Goal: Information Seeking & Learning: Learn about a topic

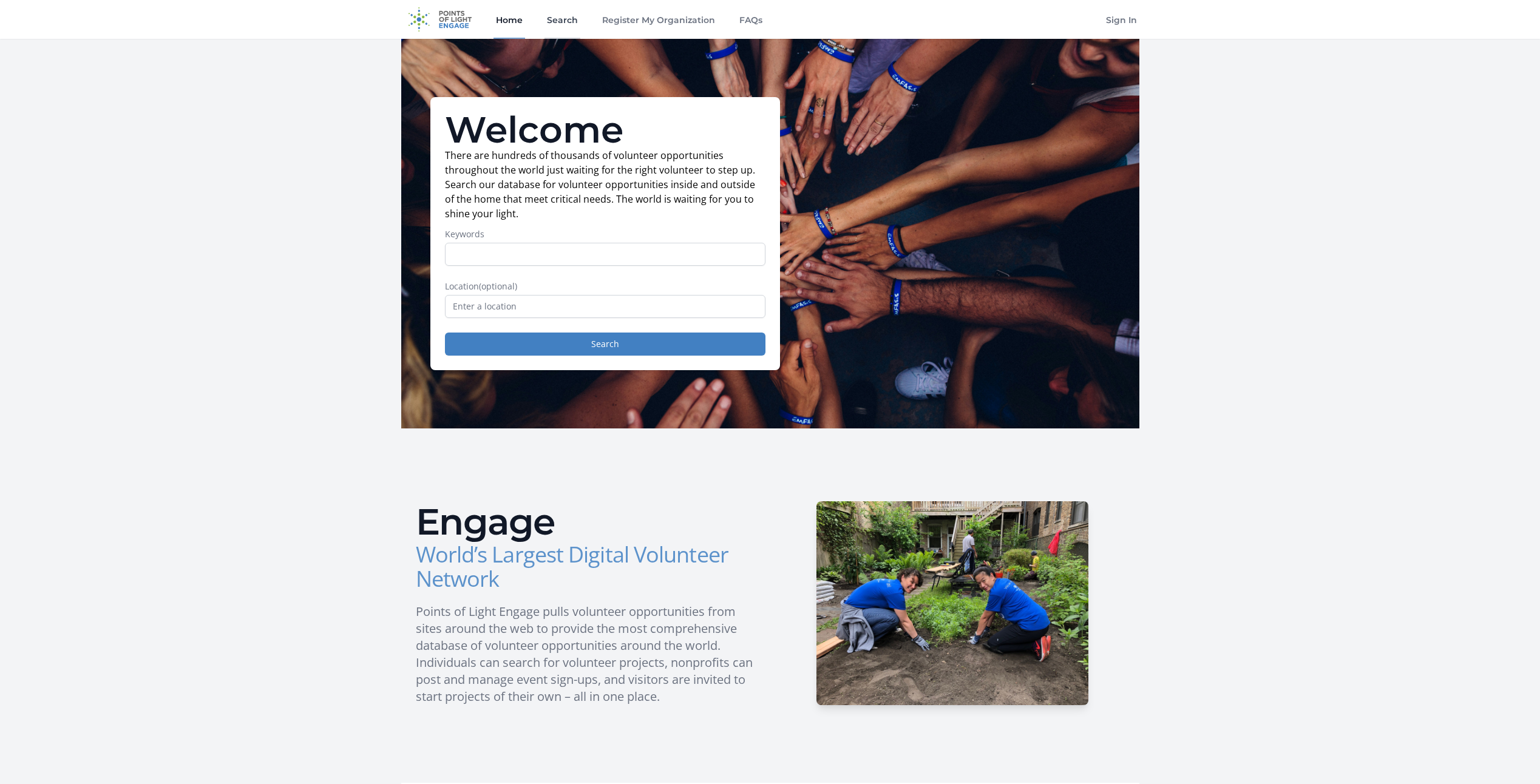
click at [558, 21] on link "Search" at bounding box center [562, 19] width 36 height 39
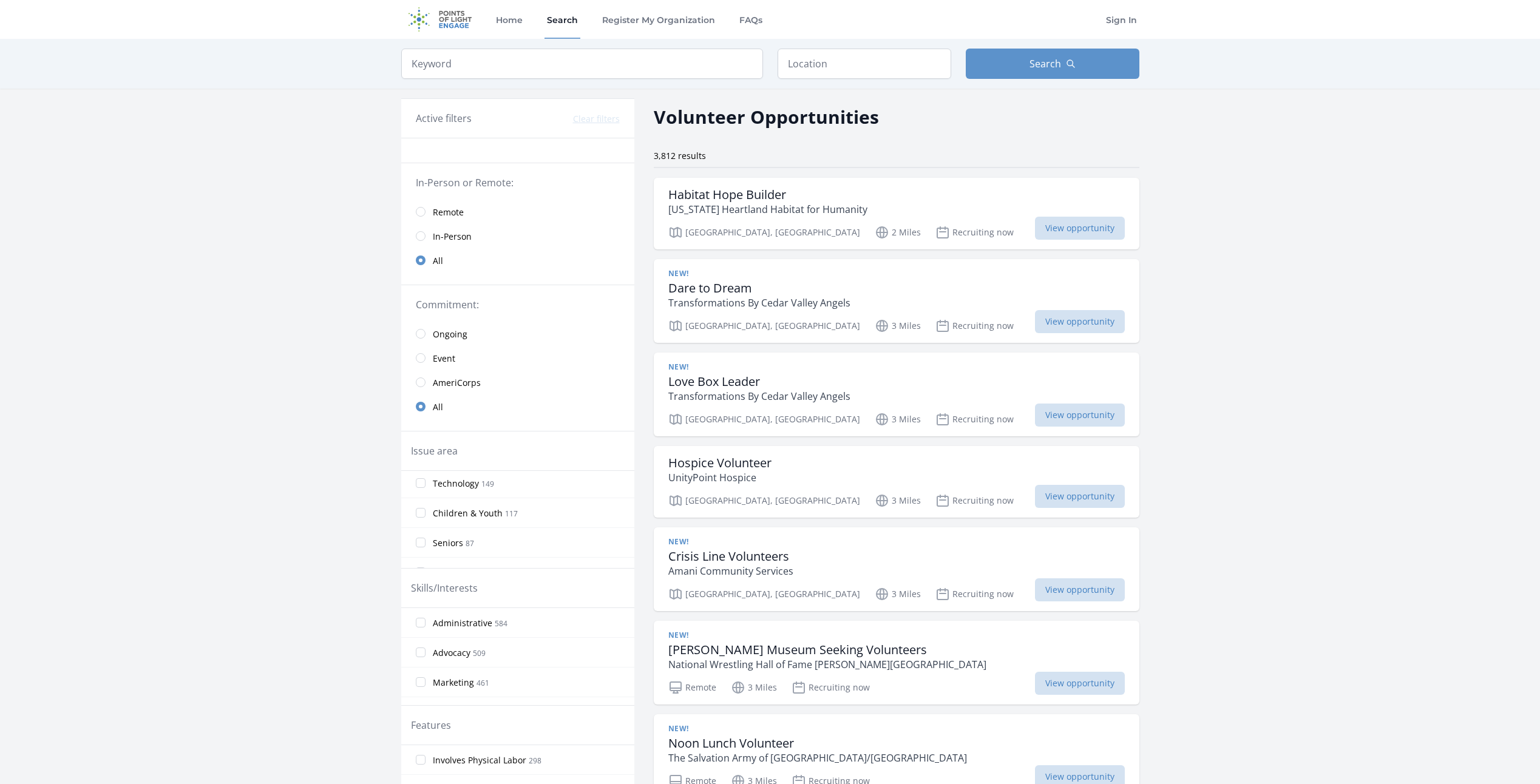
click at [509, 116] on div "Active filters Clear filters" at bounding box center [517, 118] width 204 height 14
click at [445, 122] on h3 "Active filters" at bounding box center [443, 118] width 56 height 14
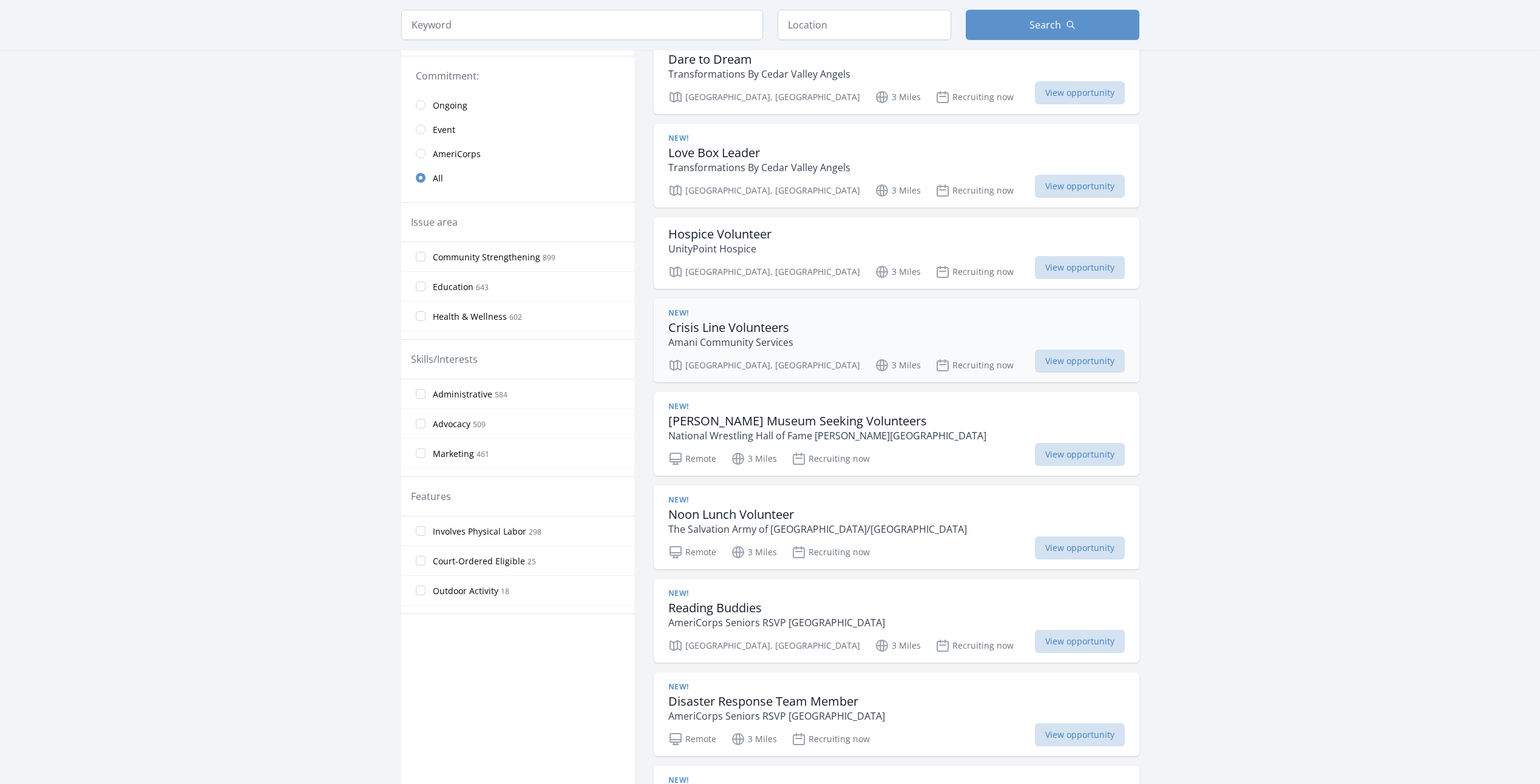
scroll to position [242, 0]
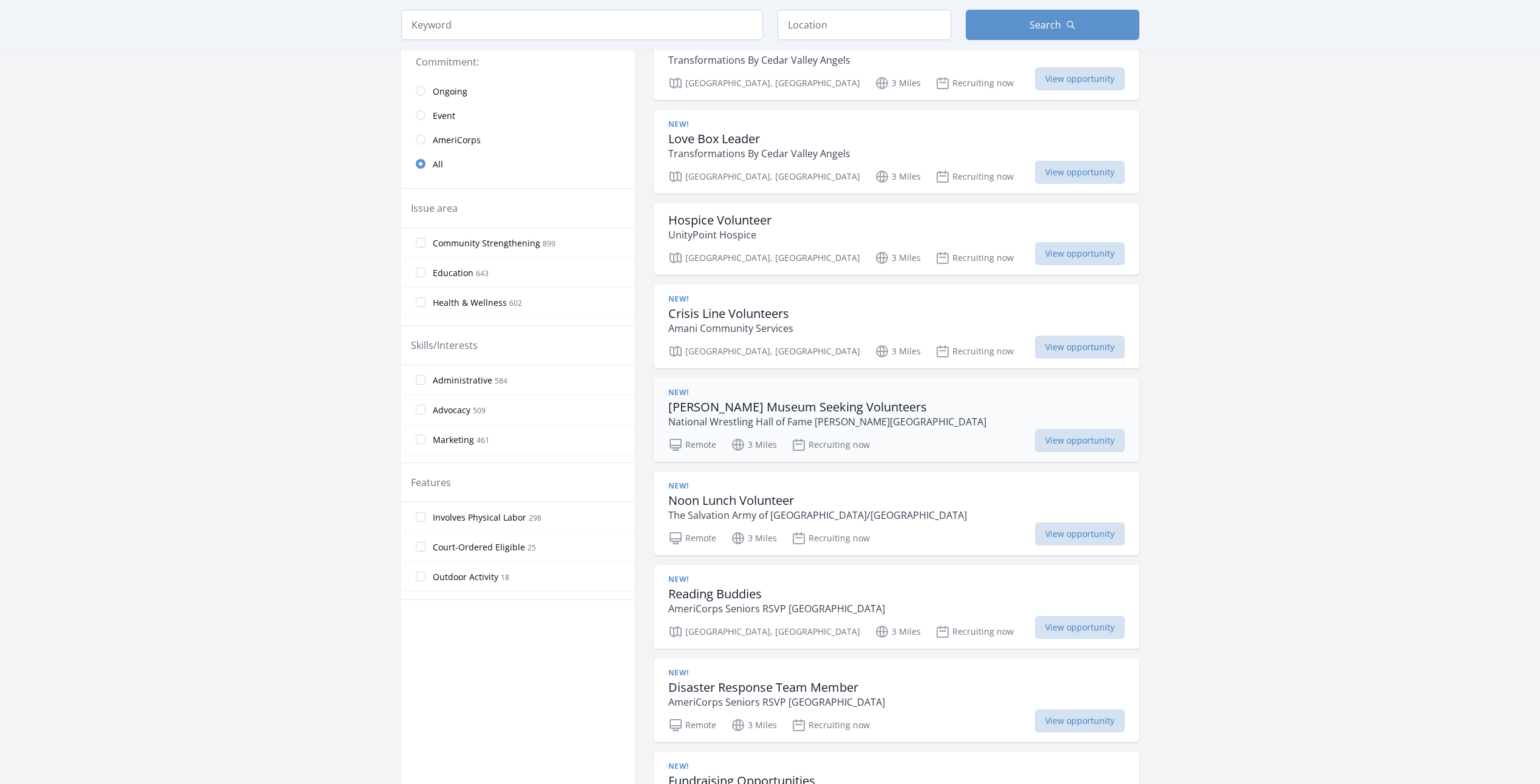
click at [876, 417] on p "National Wrestling Hall of Fame Dan Gable Museum" at bounding box center [827, 421] width 318 height 14
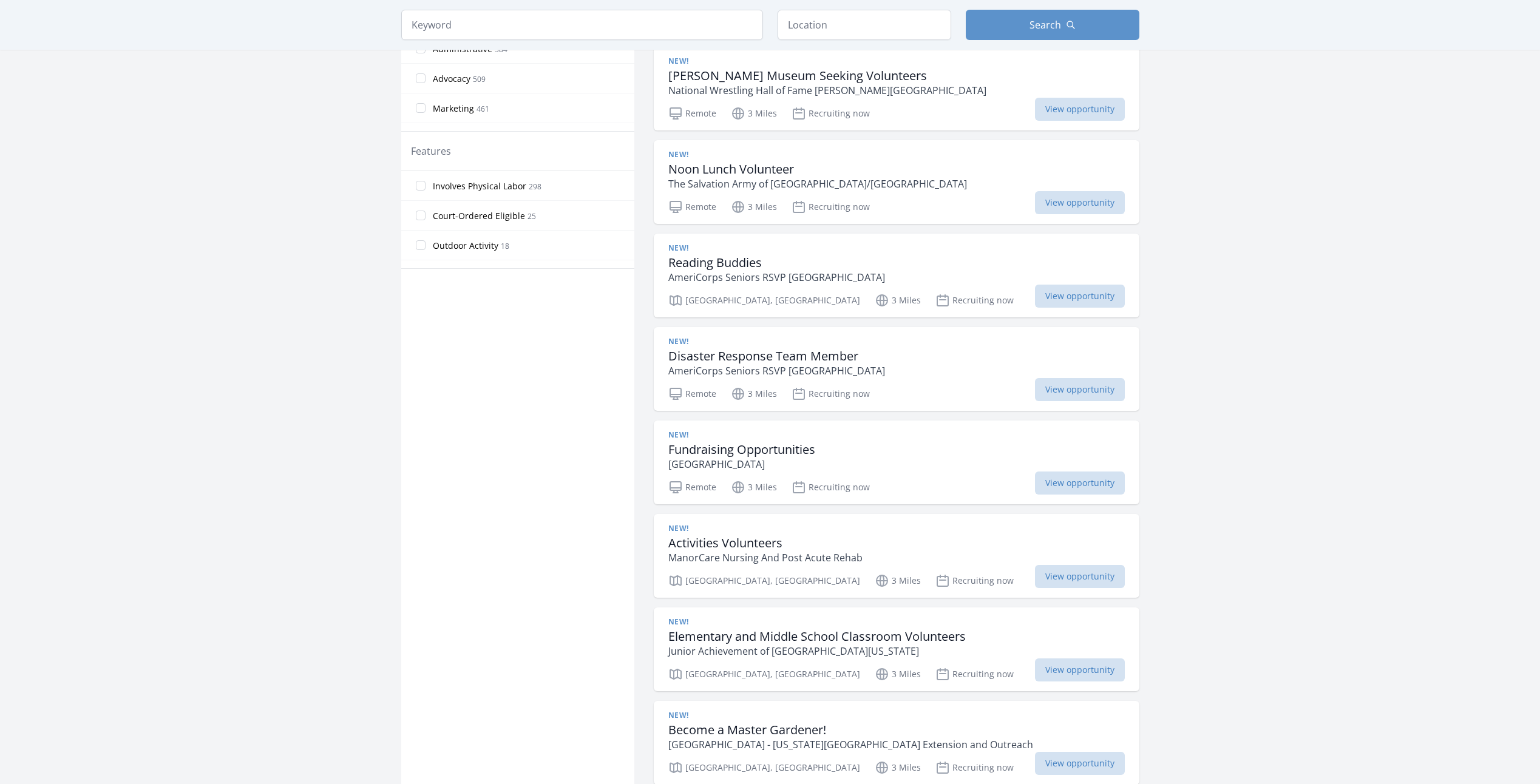
scroll to position [606, 0]
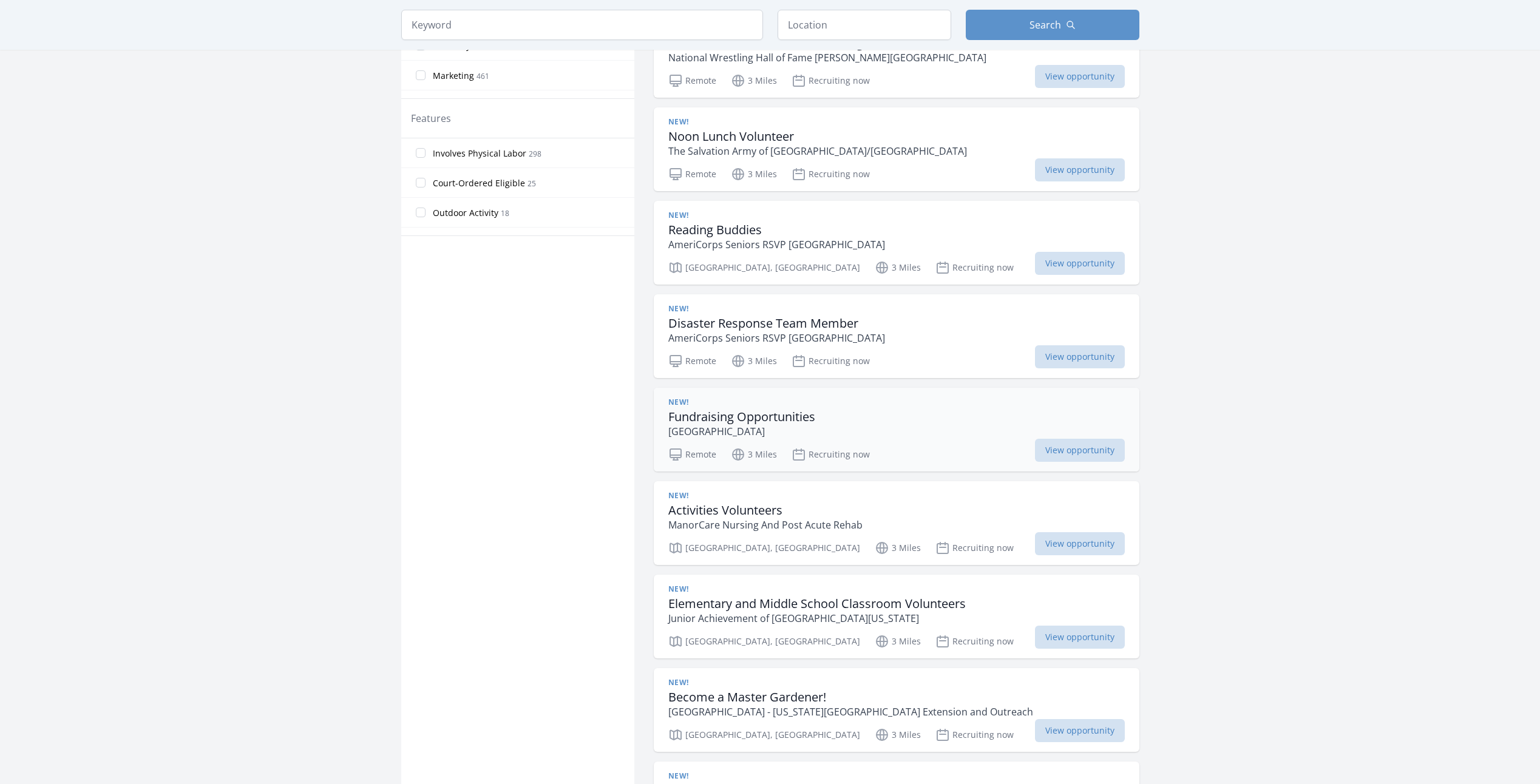
click at [862, 426] on div "New! Fundraising Opportunities Riverview Center" at bounding box center [897, 418] width 457 height 42
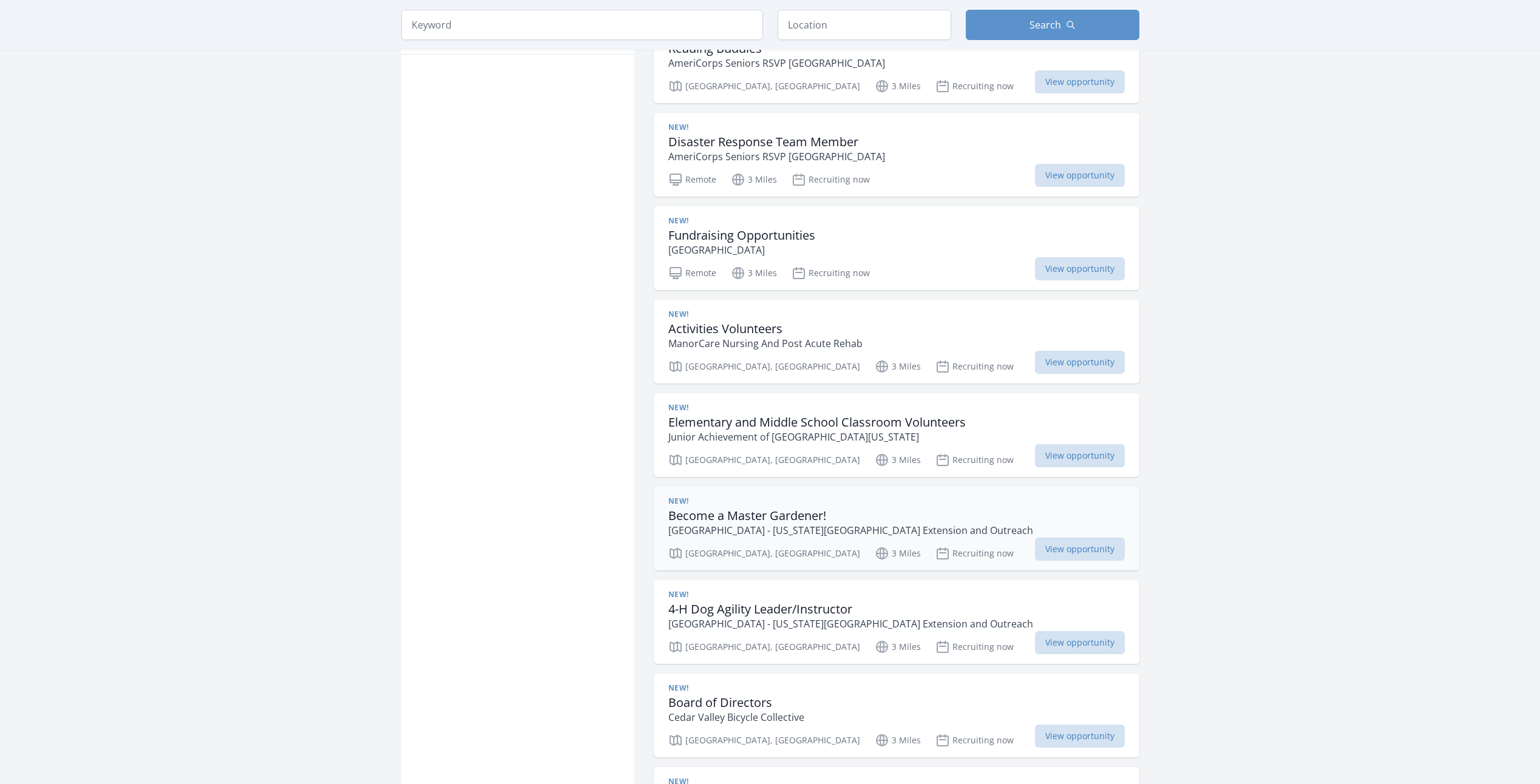
scroll to position [789, 0]
click at [817, 502] on div "New!" at bounding box center [851, 500] width 365 height 10
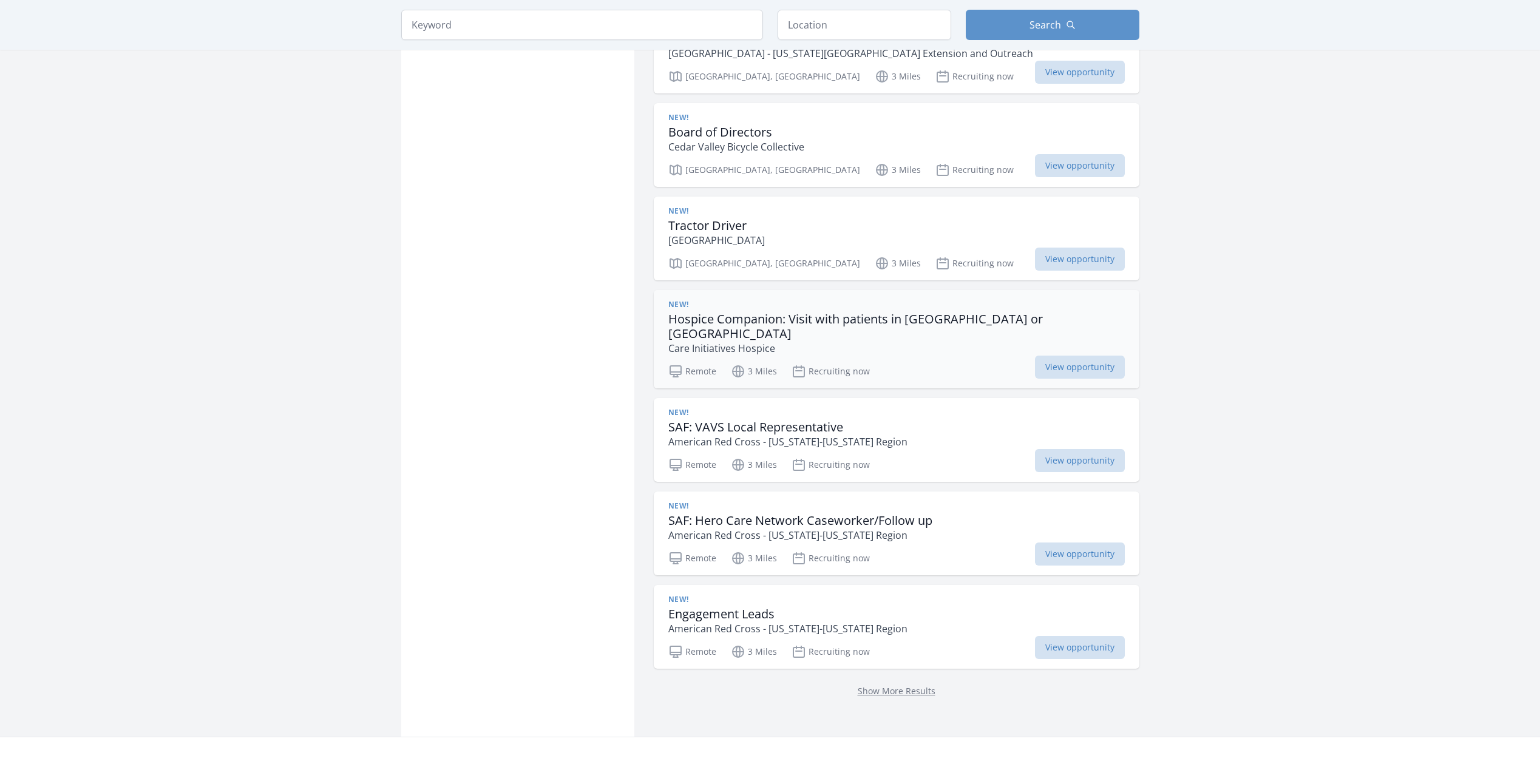
scroll to position [1395, 0]
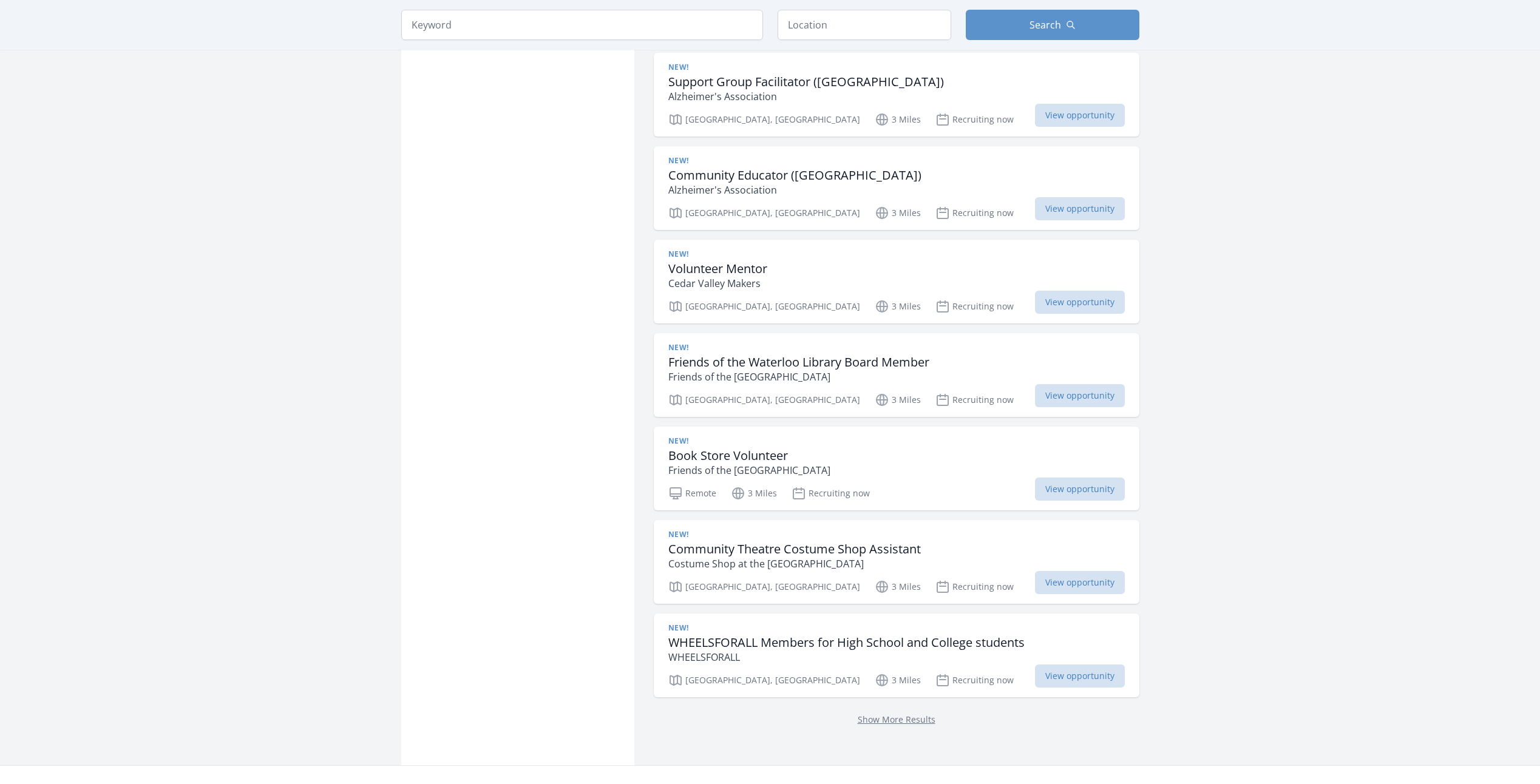
scroll to position [3216, 0]
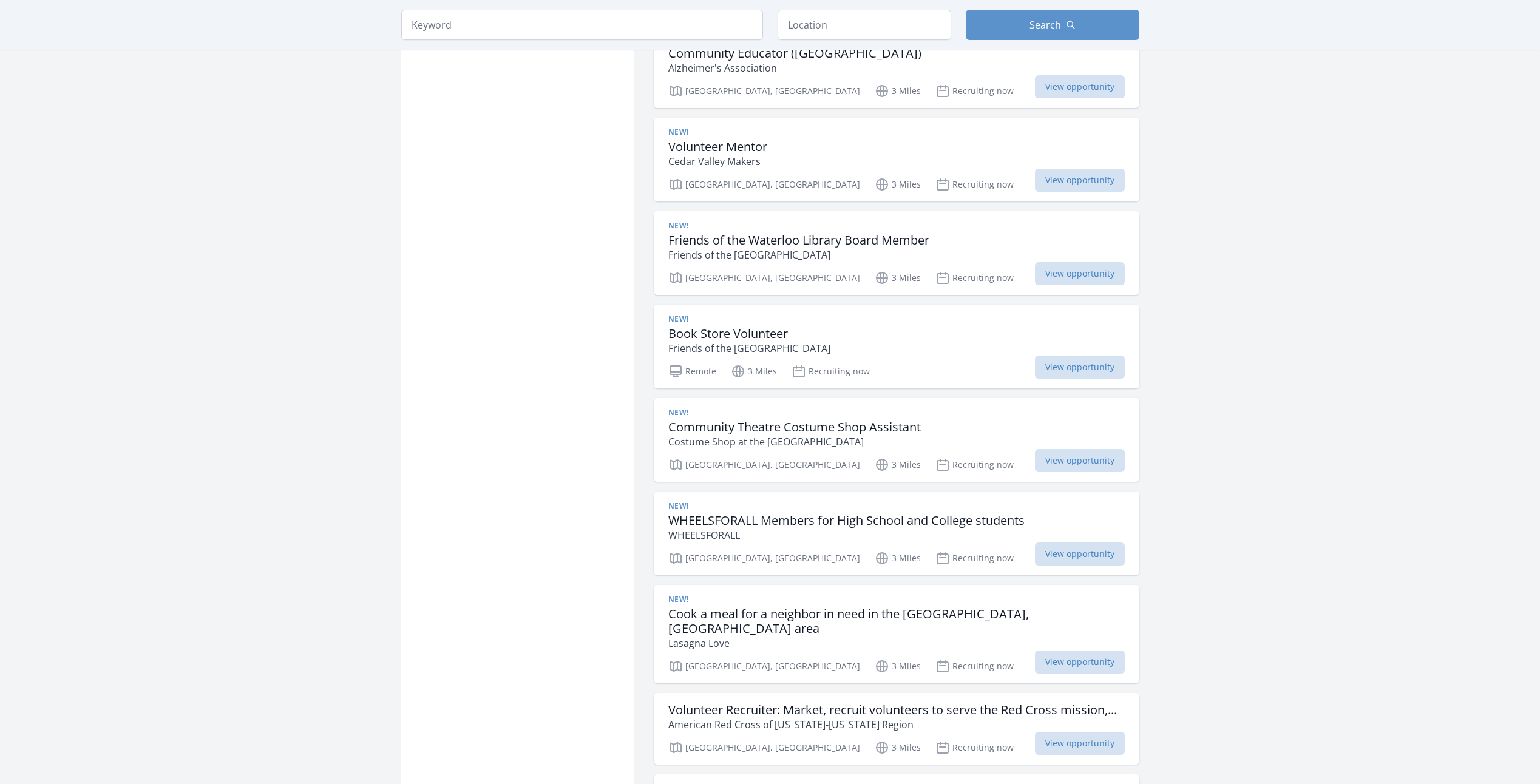
scroll to position [3337, 0]
click at [890, 605] on h3 "Cook a meal for a neighbor in need in the Waterloo, IA area" at bounding box center [897, 620] width 457 height 29
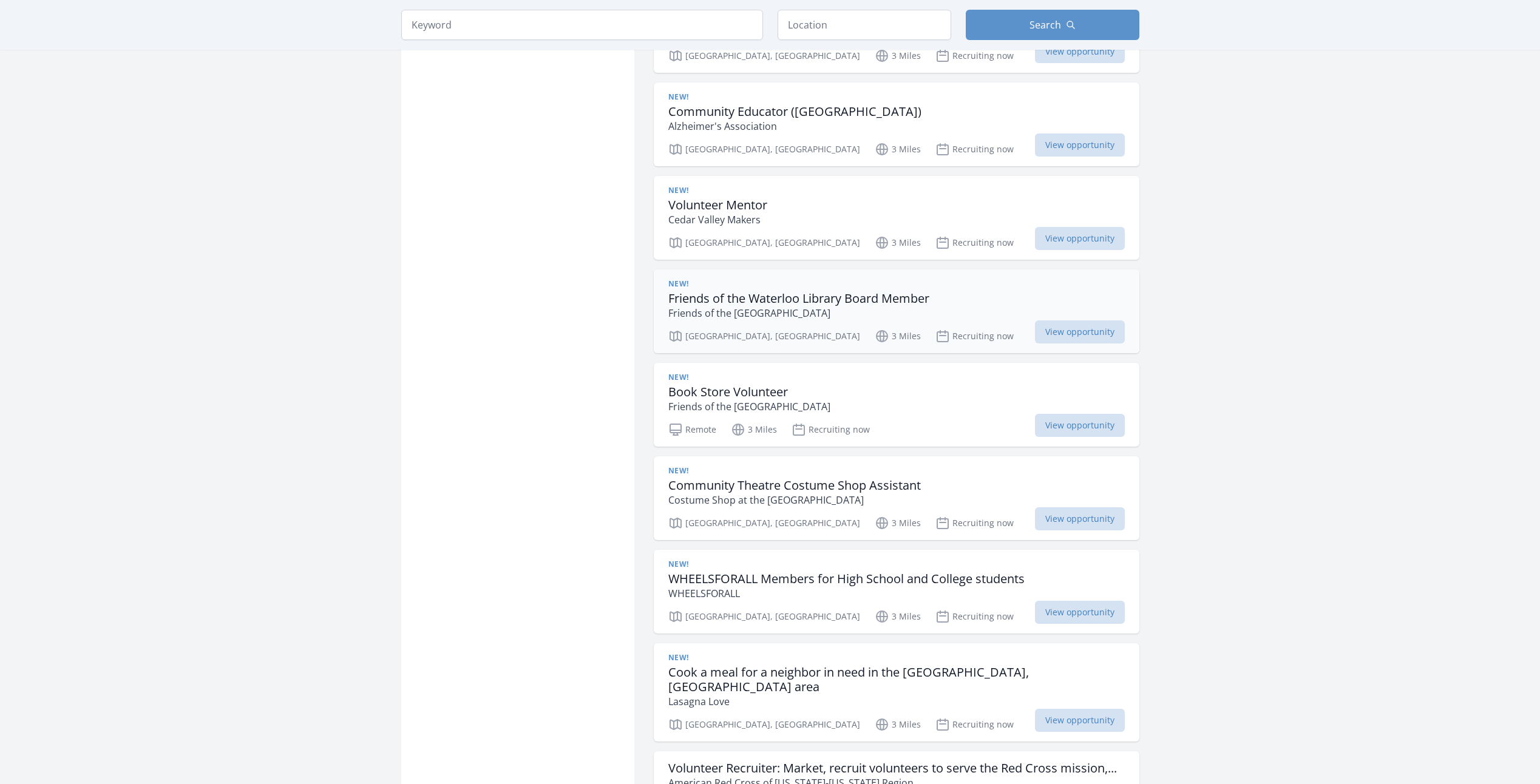
scroll to position [3276, 0]
click at [871, 292] on h3 "Friends of the Waterloo Library Board Member" at bounding box center [799, 298] width 261 height 14
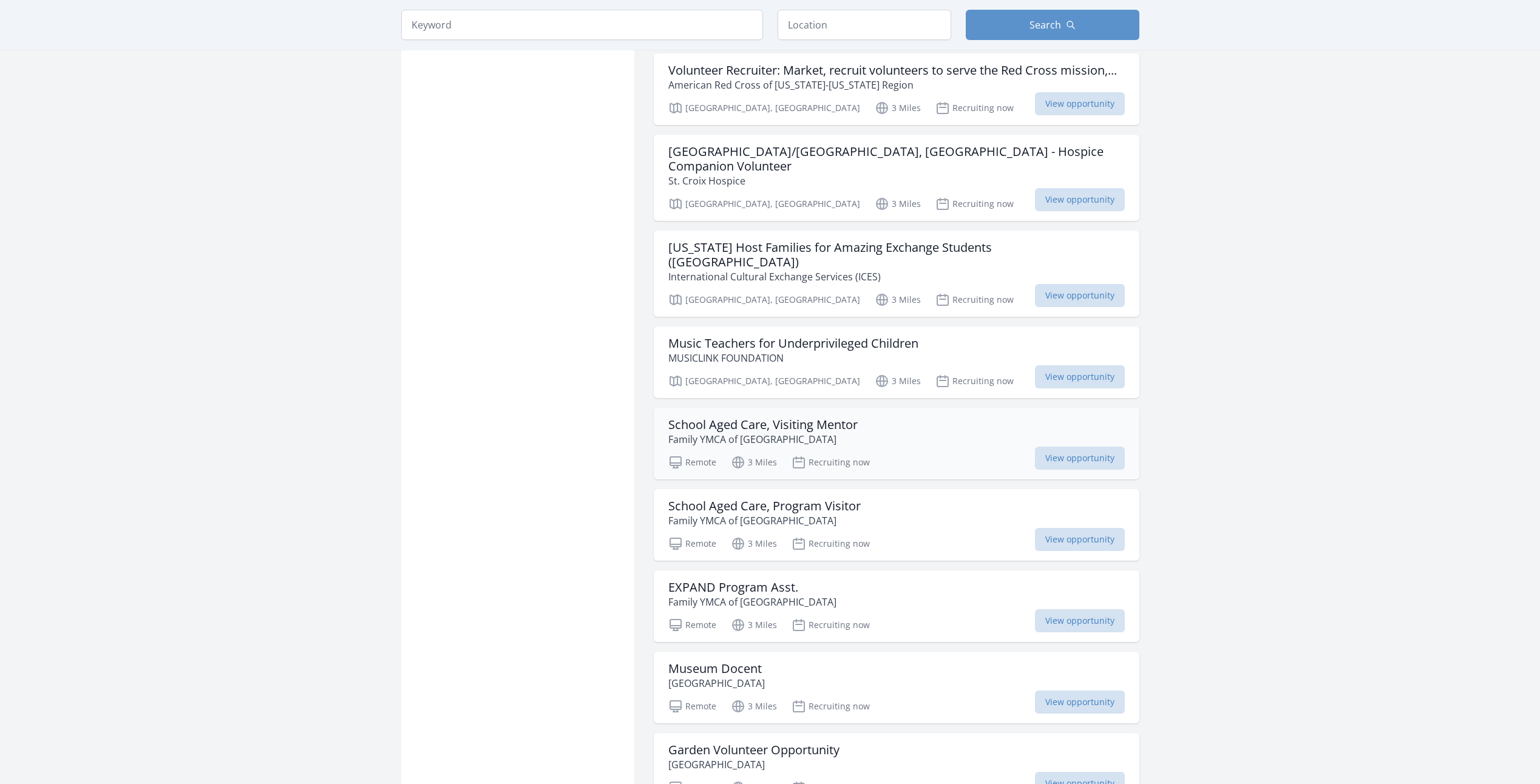
scroll to position [4005, 0]
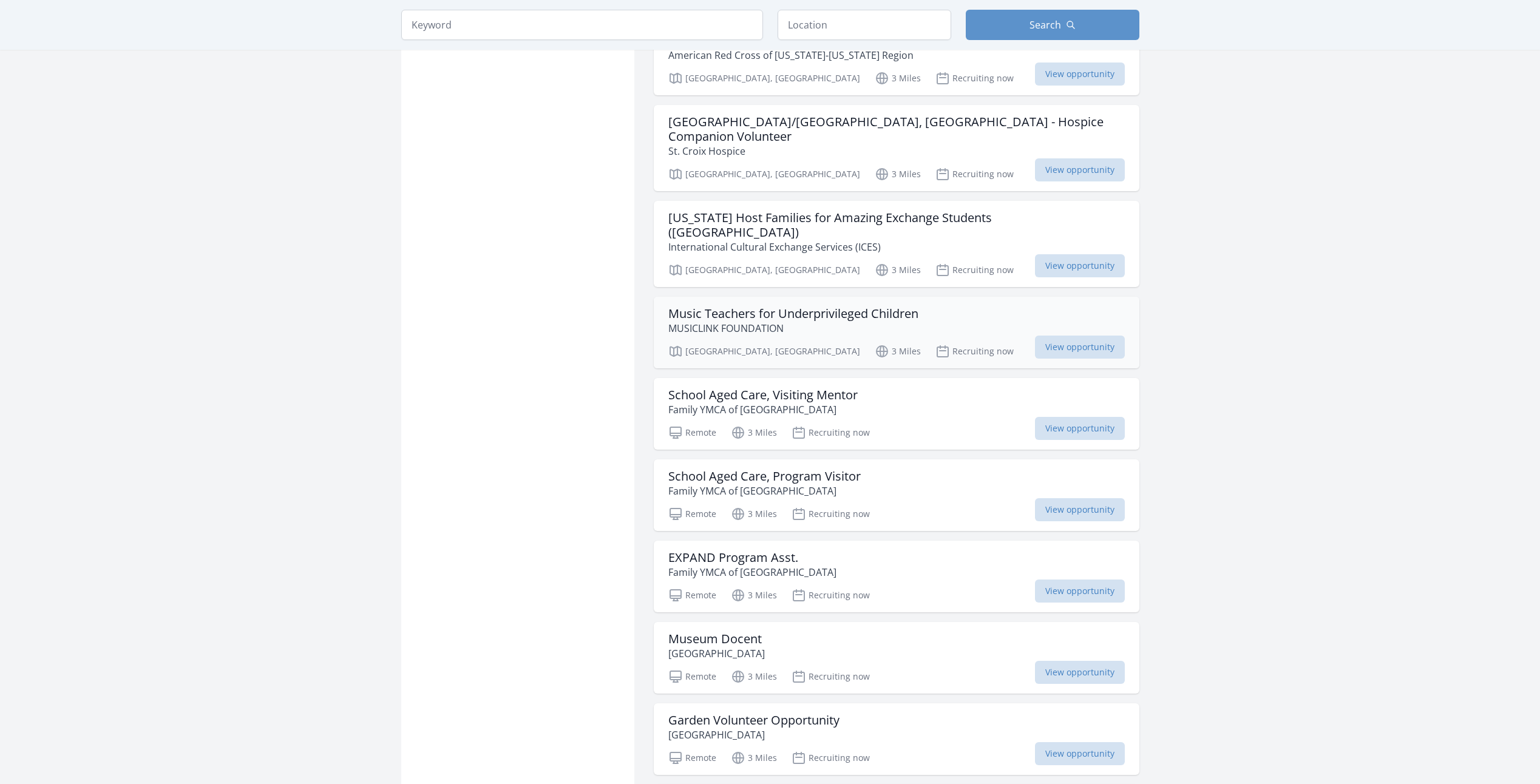
click at [908, 296] on div "Music Teachers for Underprivileged Children MUSICLINK FOUNDATION Waterloo, IA 3…" at bounding box center [897, 332] width 486 height 71
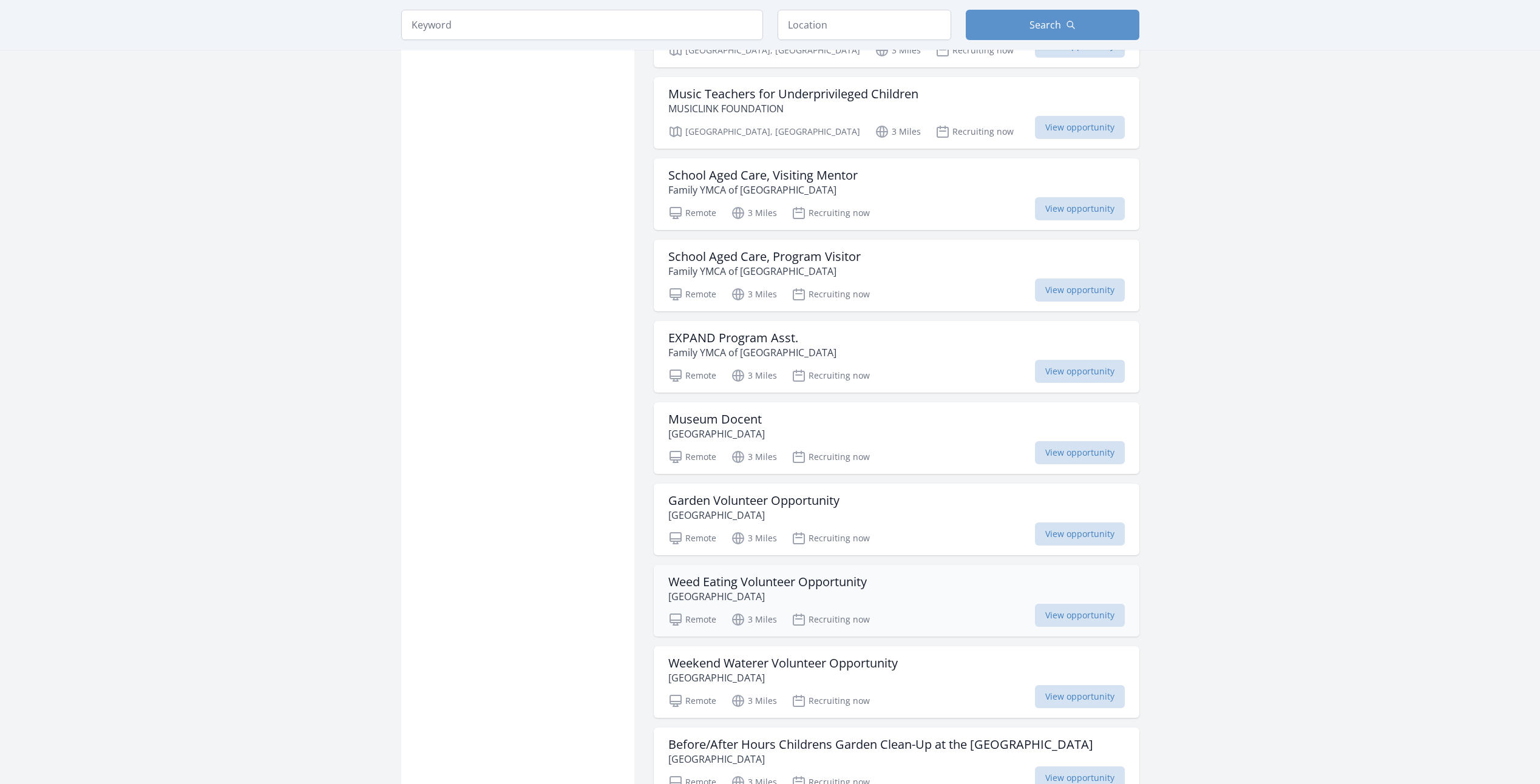
scroll to position [4247, 0]
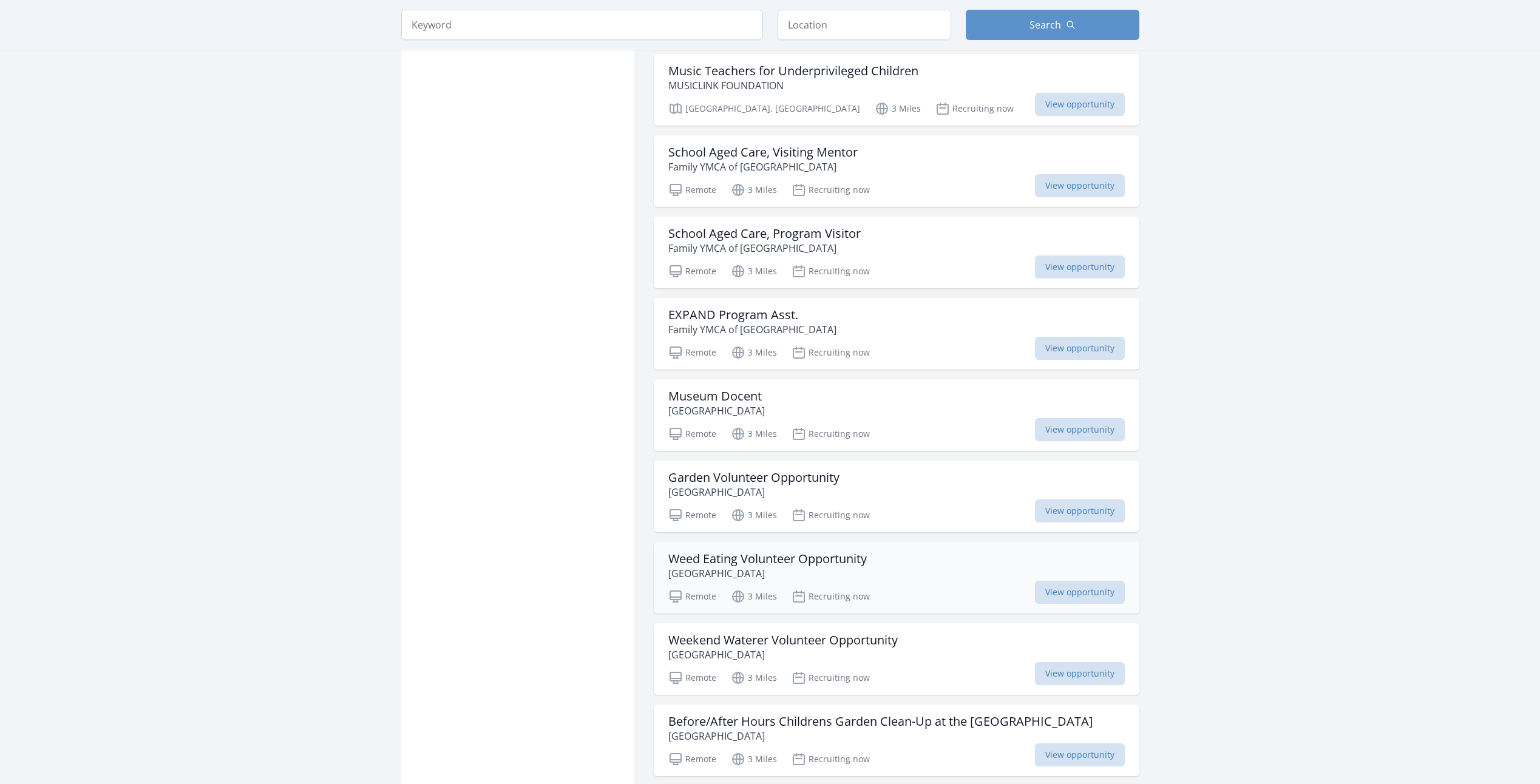
click at [977, 585] on div "Remote 3 Miles Recruiting now View opportunity" at bounding box center [897, 594] width 457 height 18
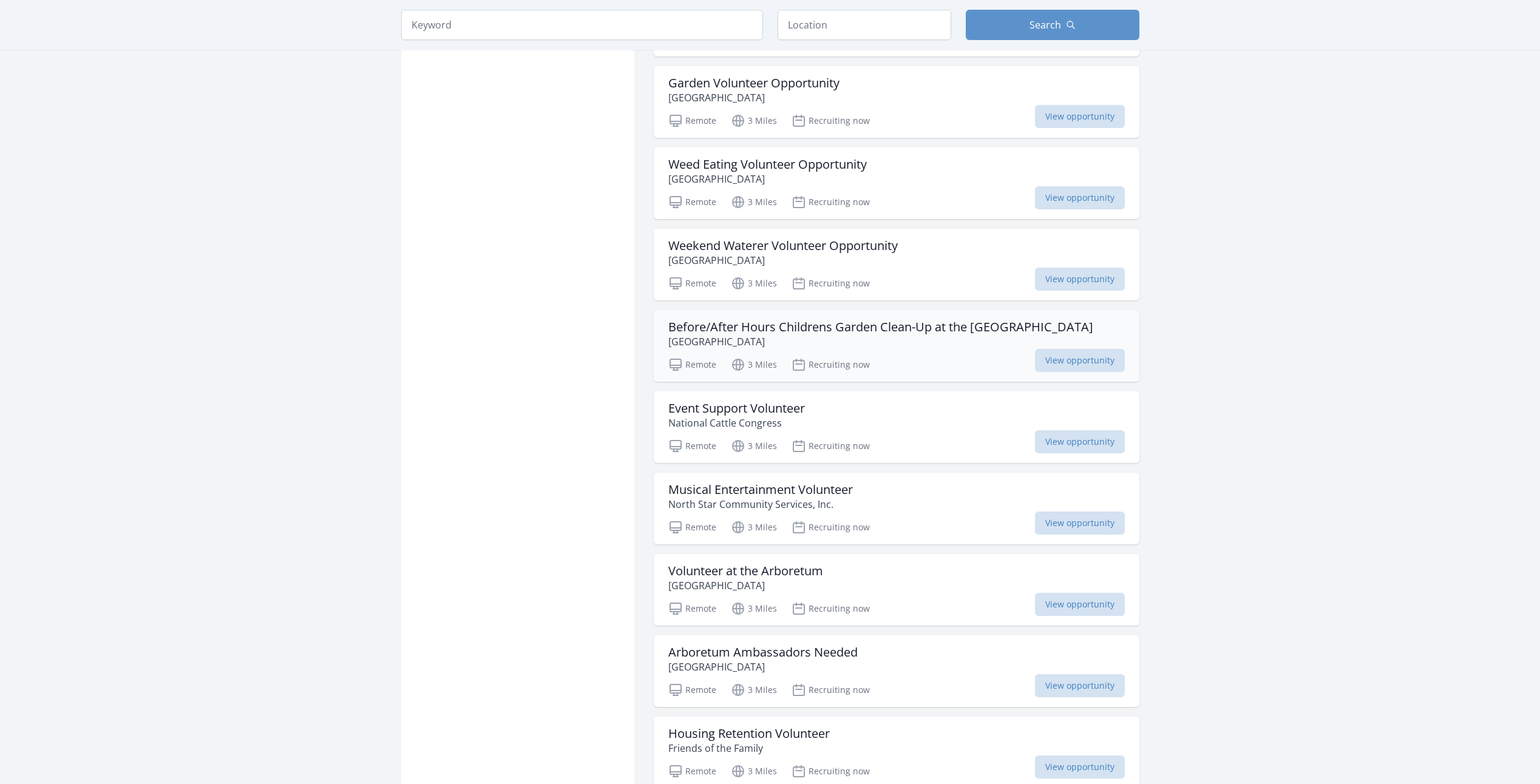
scroll to position [4672, 0]
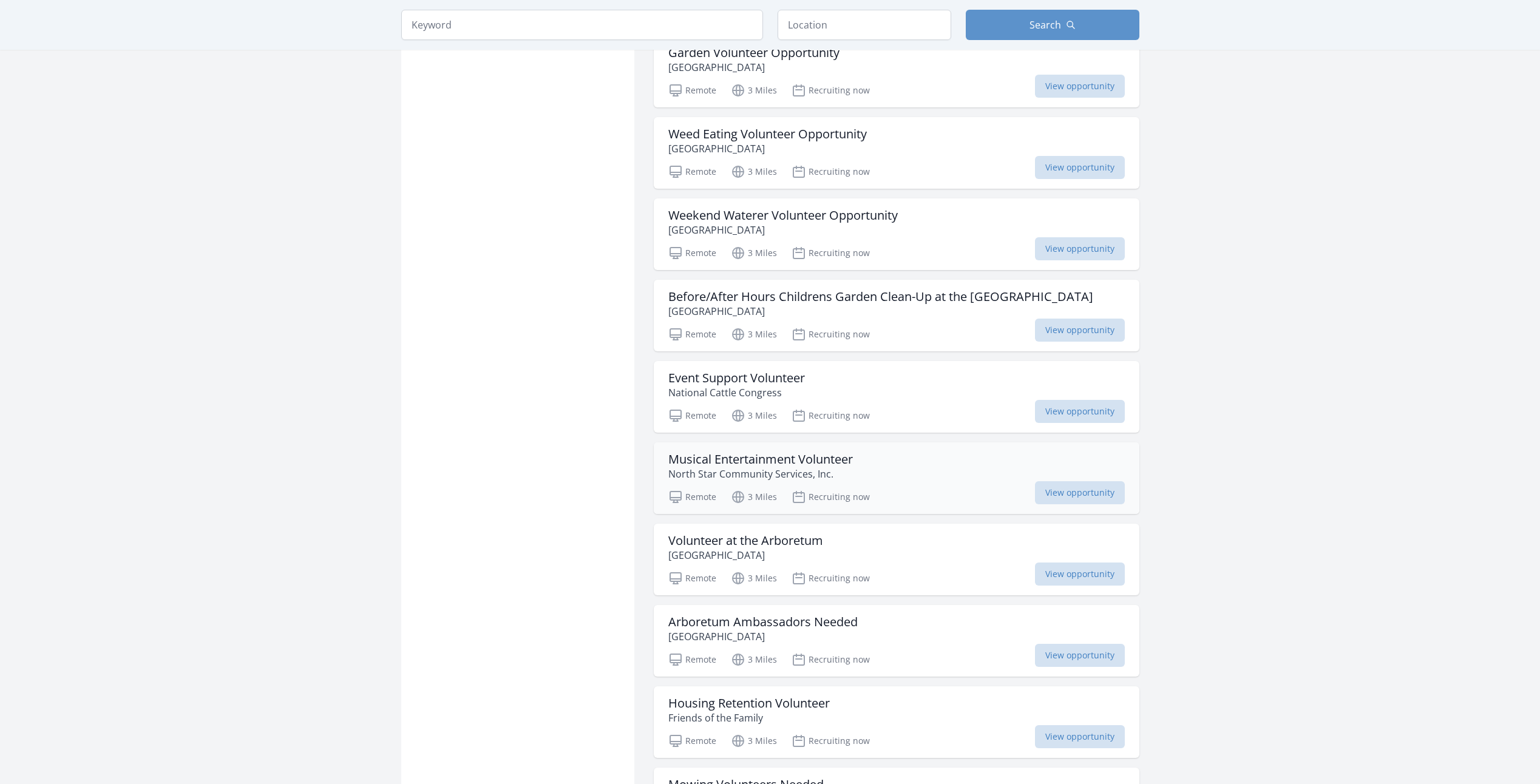
click at [897, 452] on div "Musical Entertainment Volunteer North Star Community Services, Inc." at bounding box center [897, 466] width 457 height 29
click at [852, 290] on h3 "Before/After Hours Childrens Garden Clean-Up at the Arboretum" at bounding box center [881, 296] width 425 height 14
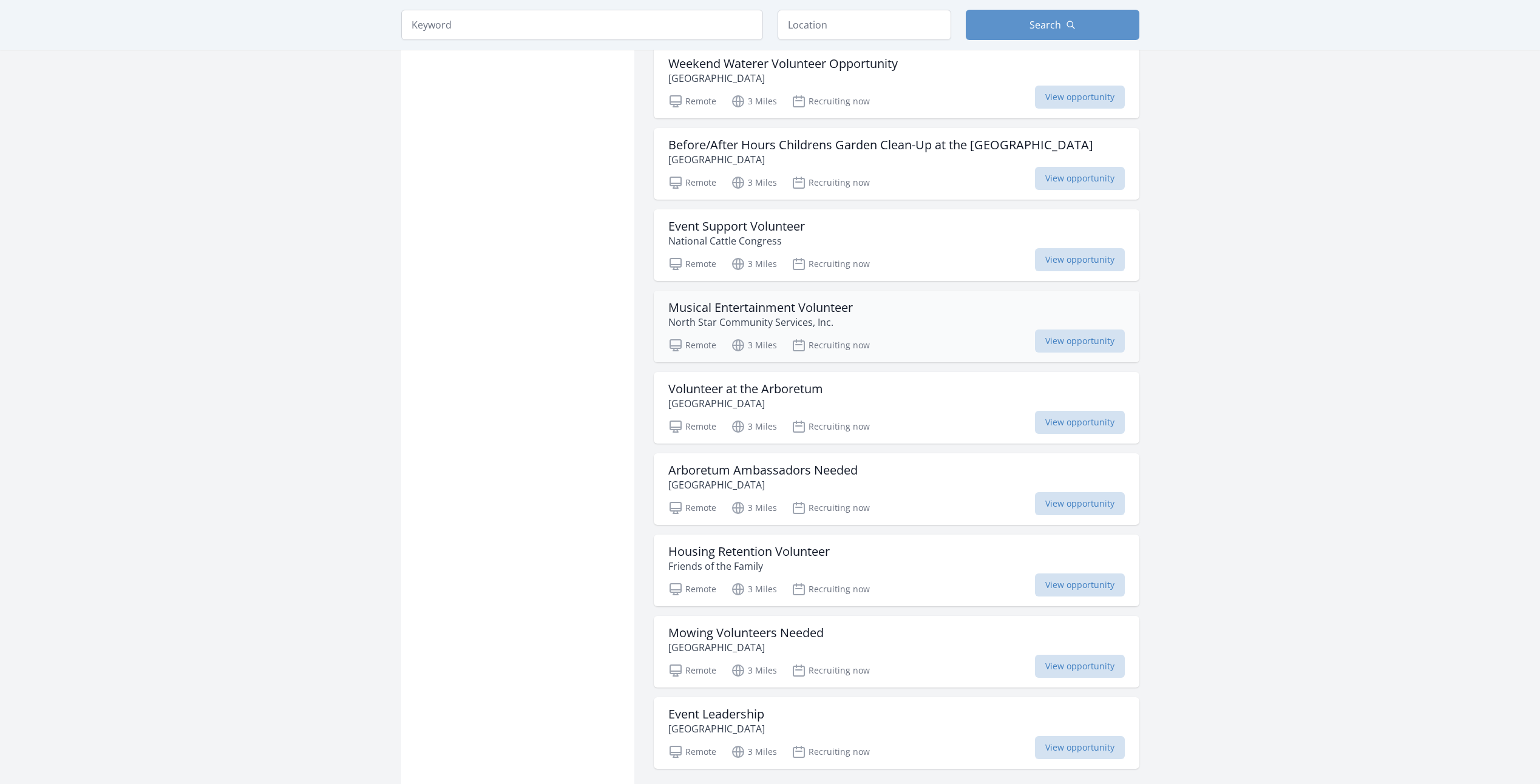
scroll to position [4854, 0]
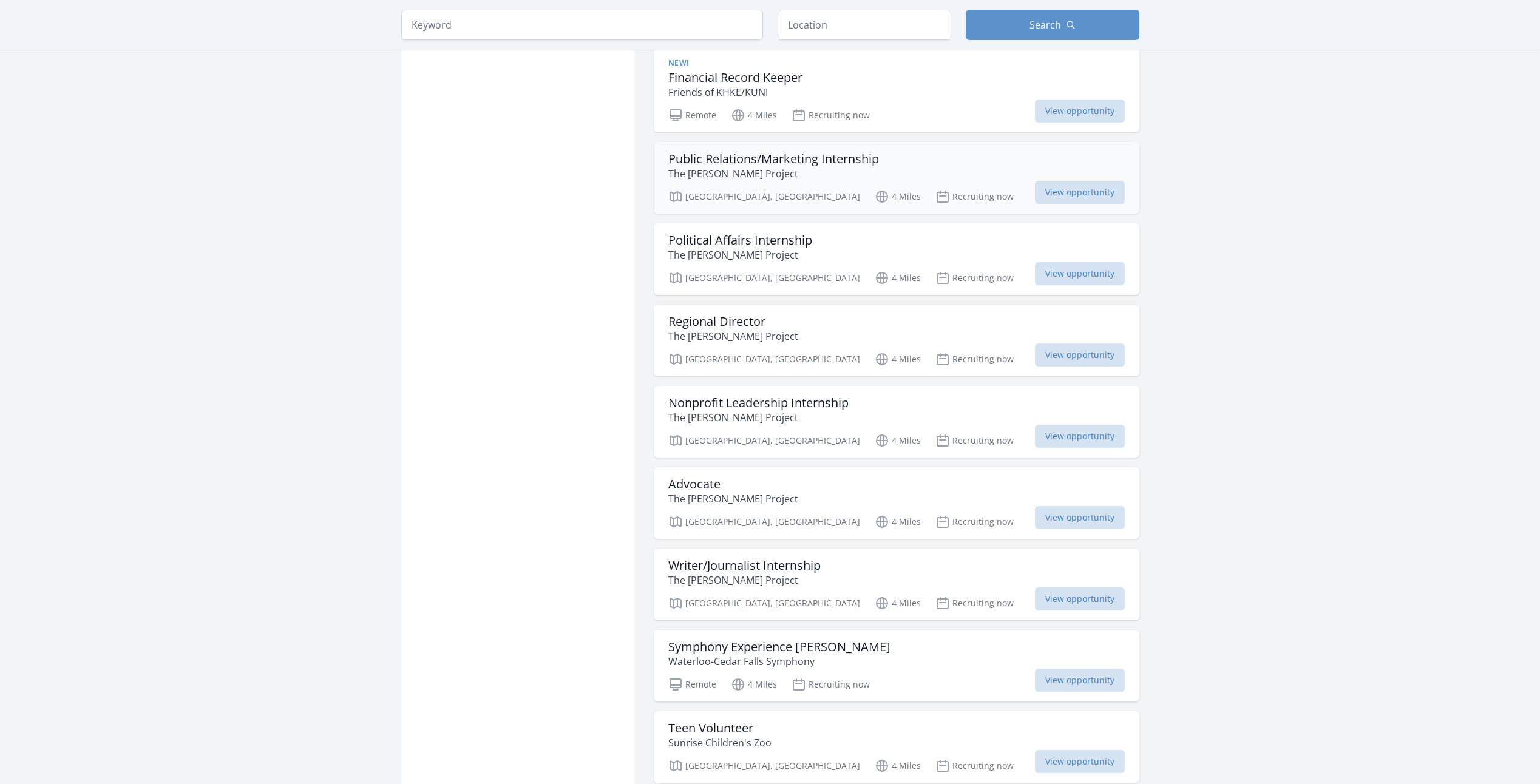
scroll to position [6250, 0]
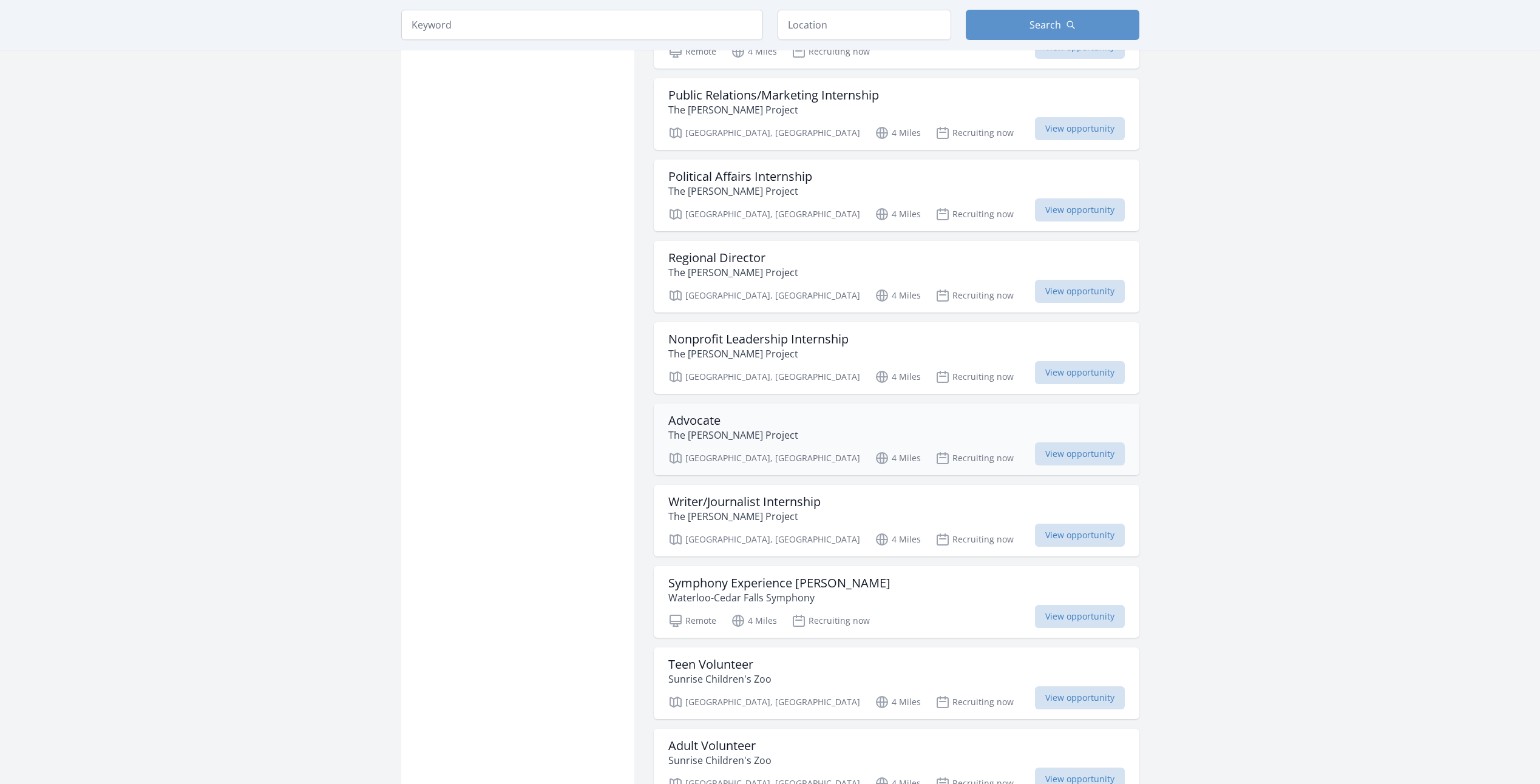
click at [847, 413] on div "Advocate The Borgen Project" at bounding box center [897, 428] width 457 height 29
click at [880, 494] on div "Writer/Journalist Internship The Borgen Project" at bounding box center [897, 509] width 457 height 29
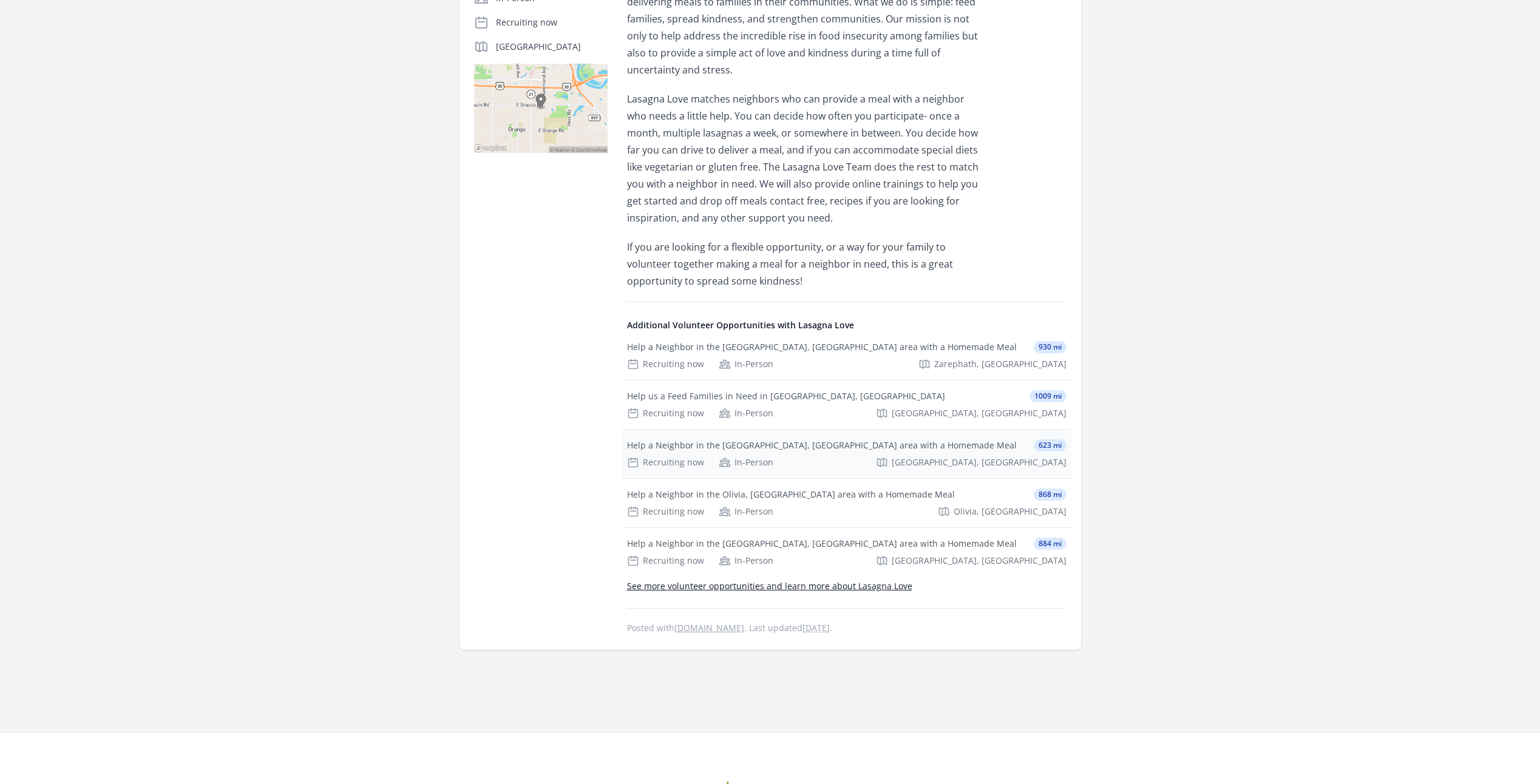
scroll to position [364, 0]
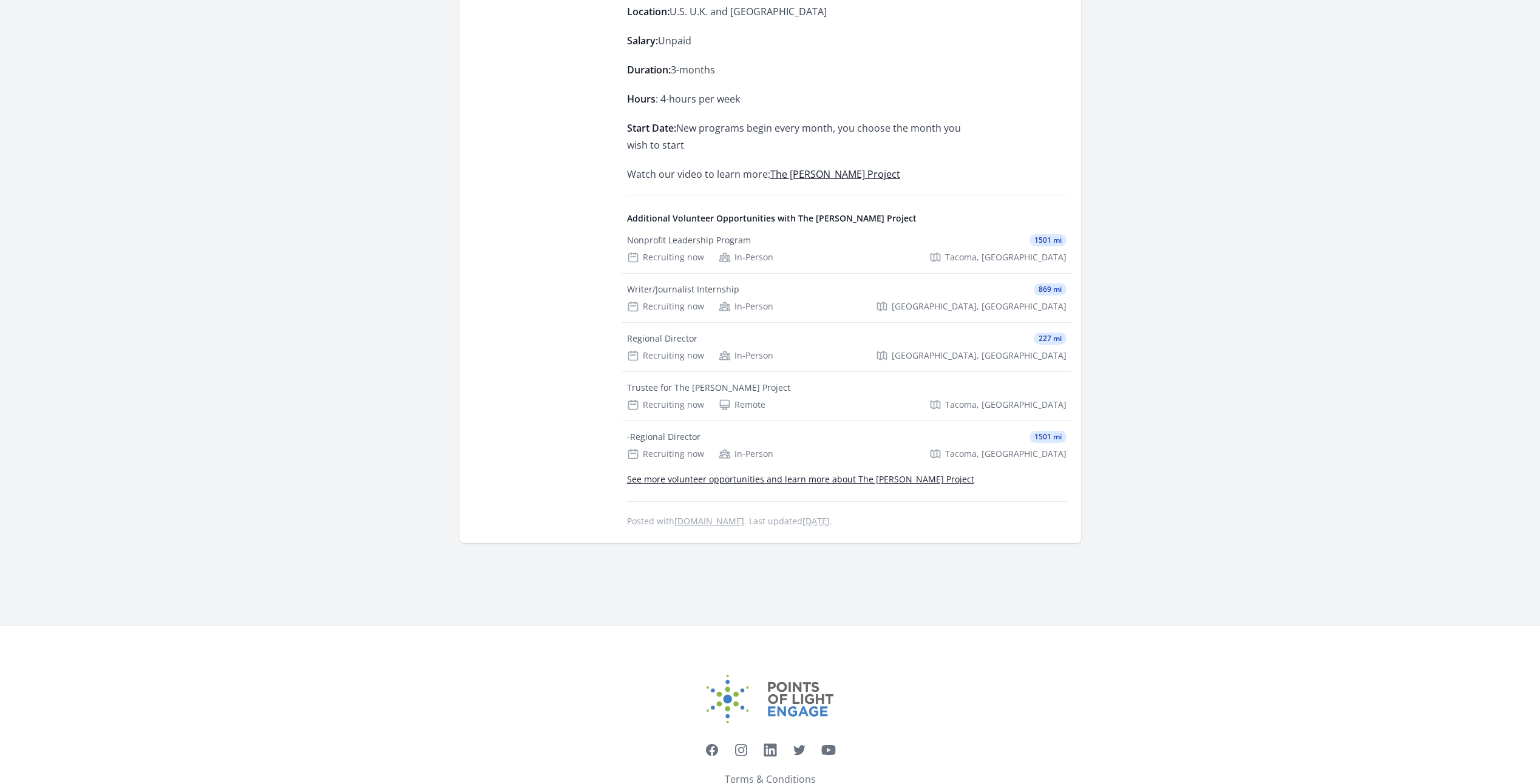
scroll to position [728, 0]
